Goal: Task Accomplishment & Management: Use online tool/utility

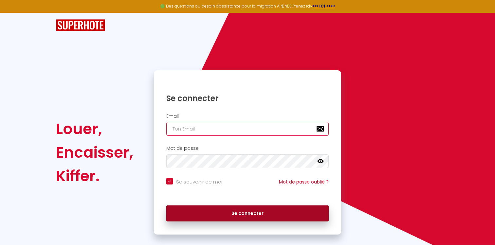
type input "[EMAIL_ADDRESS][DOMAIN_NAME]"
click at [200, 216] on button "Se connecter" at bounding box center [247, 214] width 163 height 16
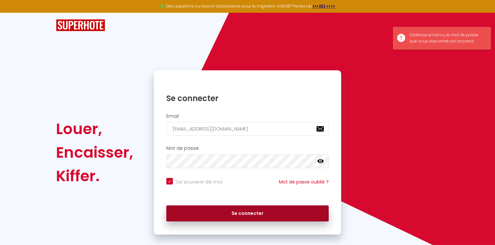
click at [200, 216] on button "Se connecter" at bounding box center [247, 214] width 163 height 16
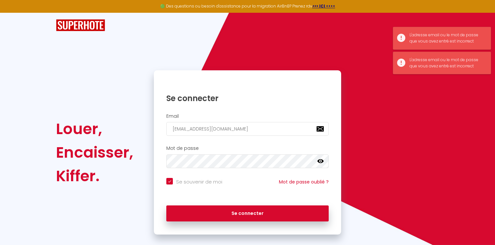
click at [320, 164] on icon at bounding box center [321, 161] width 7 height 7
click at [166, 206] on button "Se connecter" at bounding box center [247, 214] width 163 height 16
checkbox input "true"
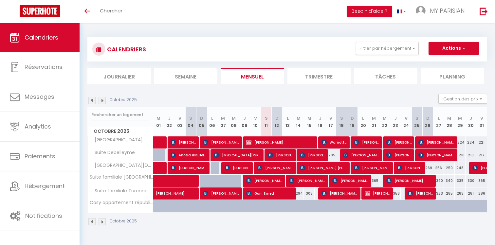
click at [327, 80] on li "Trimestre" at bounding box center [320, 76] width 64 height 16
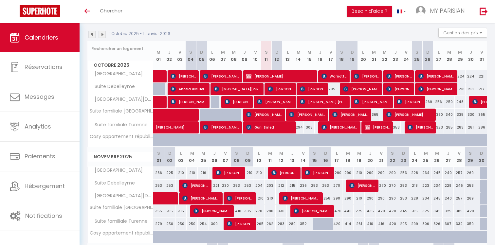
scroll to position [71, 0]
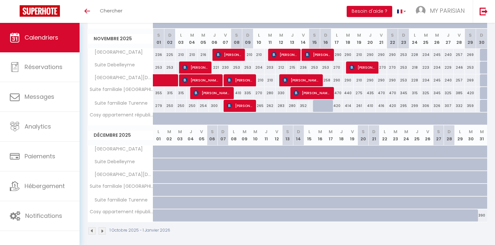
scroll to position [188, 0]
